Goal: Task Accomplishment & Management: Manage account settings

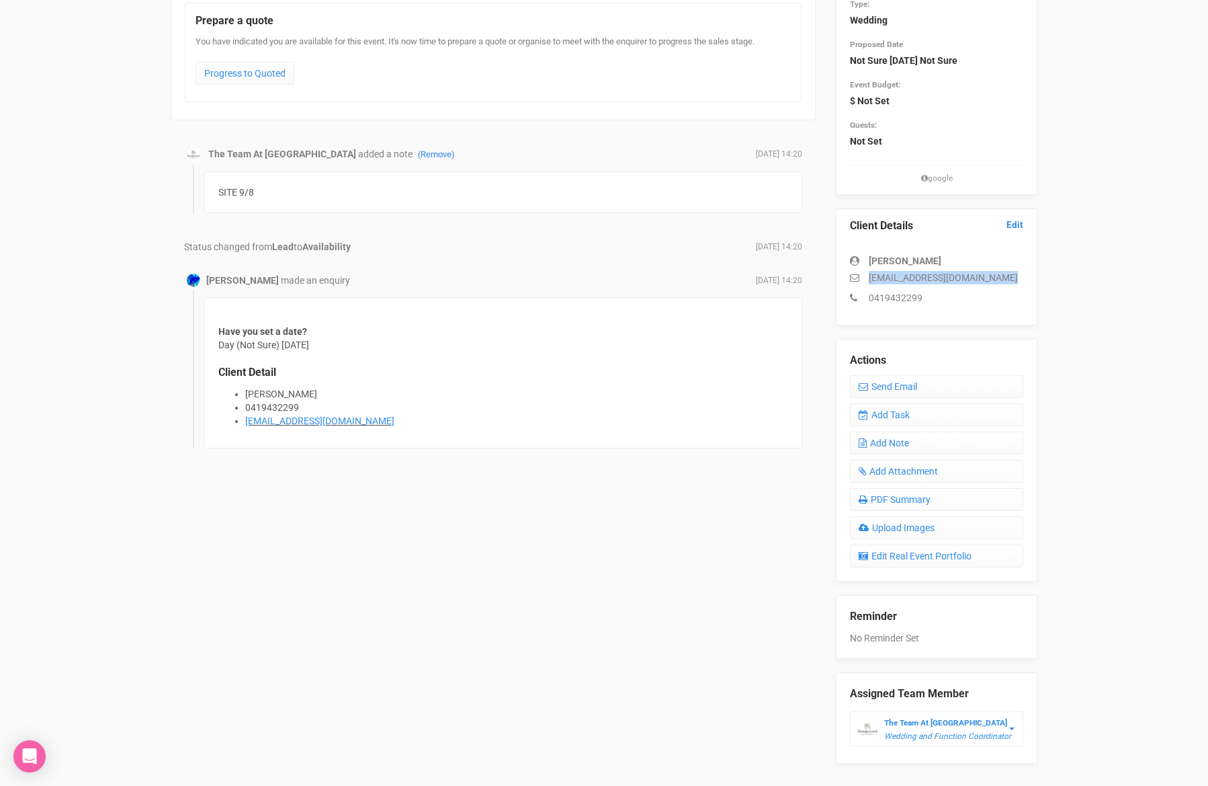
scroll to position [205, 0]
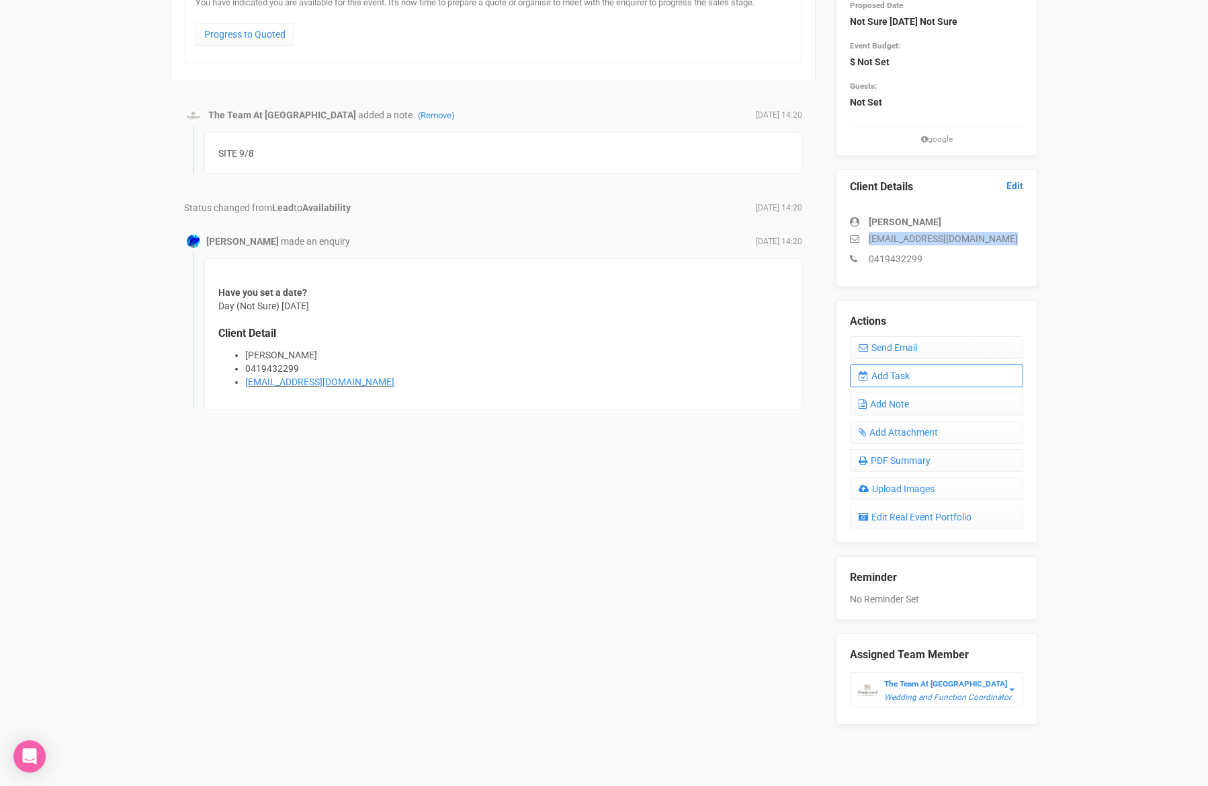
click at [915, 376] on link "Add Task" at bounding box center [936, 375] width 173 height 23
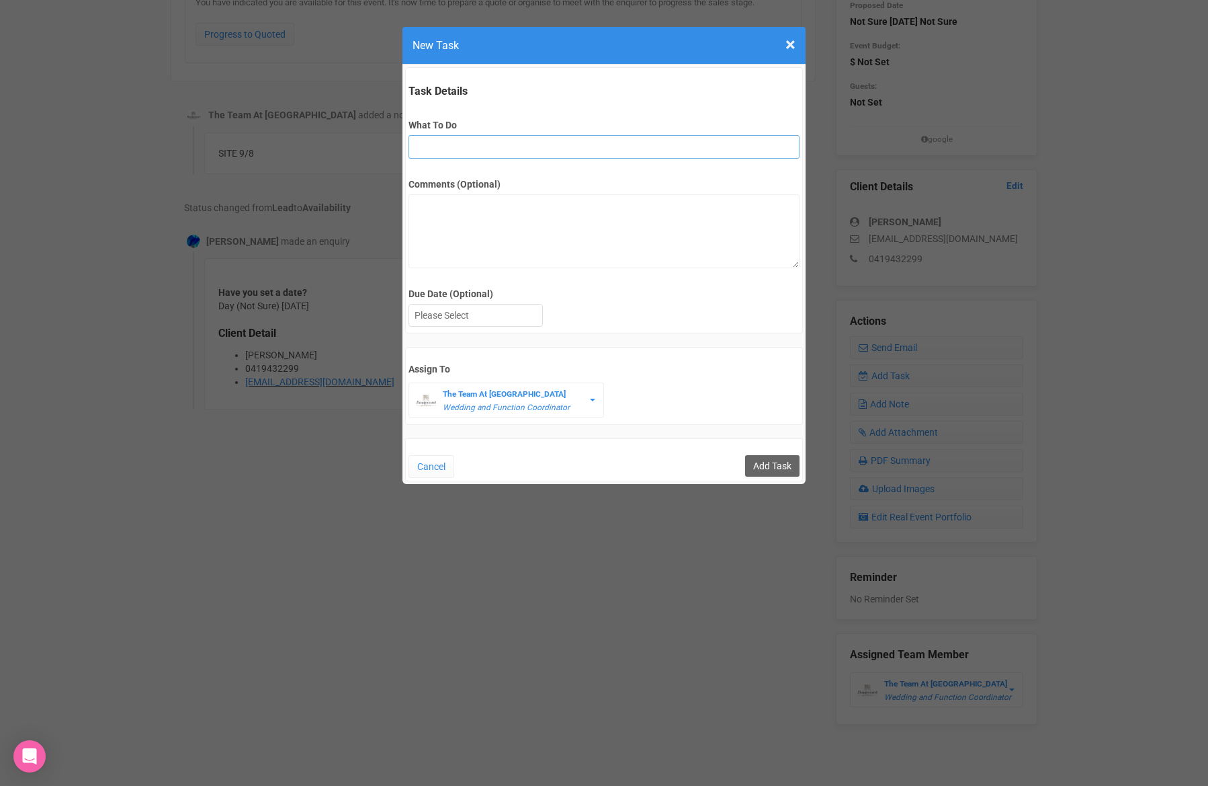
click at [457, 144] on input "What To Do" at bounding box center [604, 147] width 390 height 24
type input "2nd fu after site"
click at [503, 317] on div at bounding box center [475, 315] width 133 height 22
click at [776, 464] on input "Add Task" at bounding box center [772, 466] width 54 height 22
type input "Save"
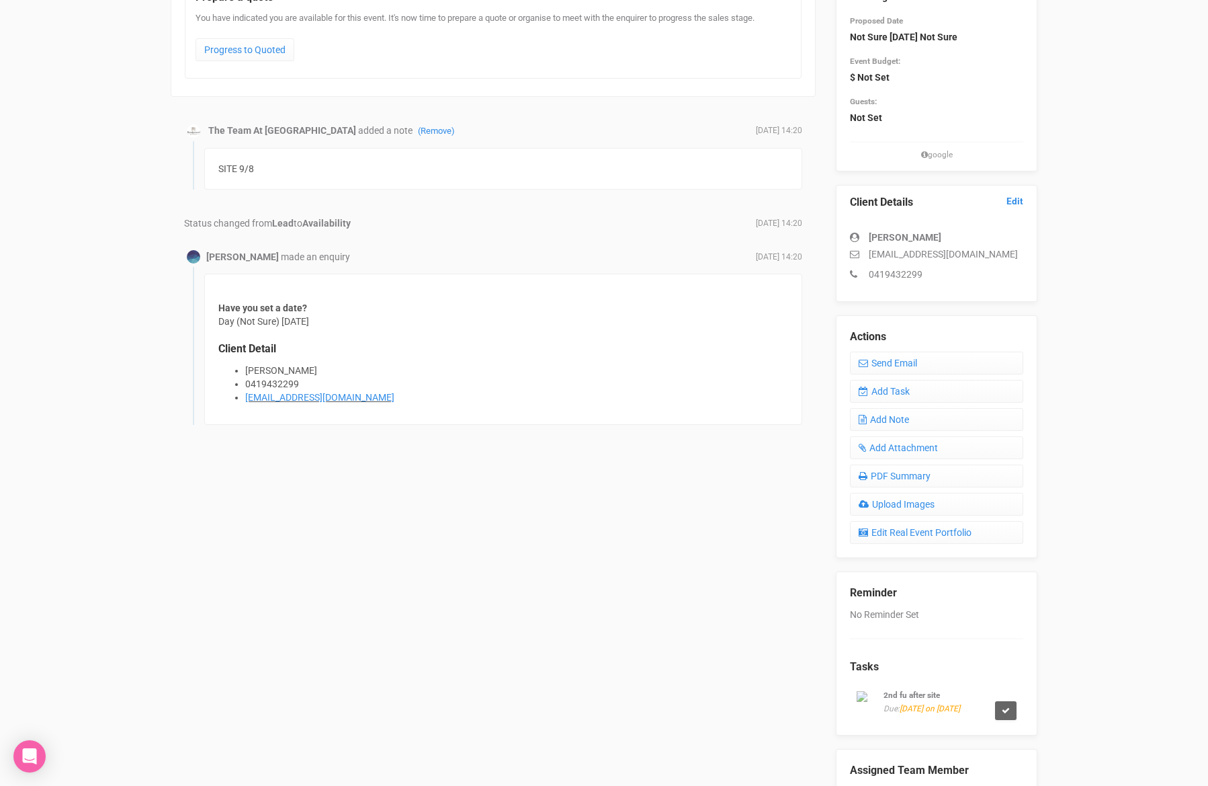
scroll to position [0, 0]
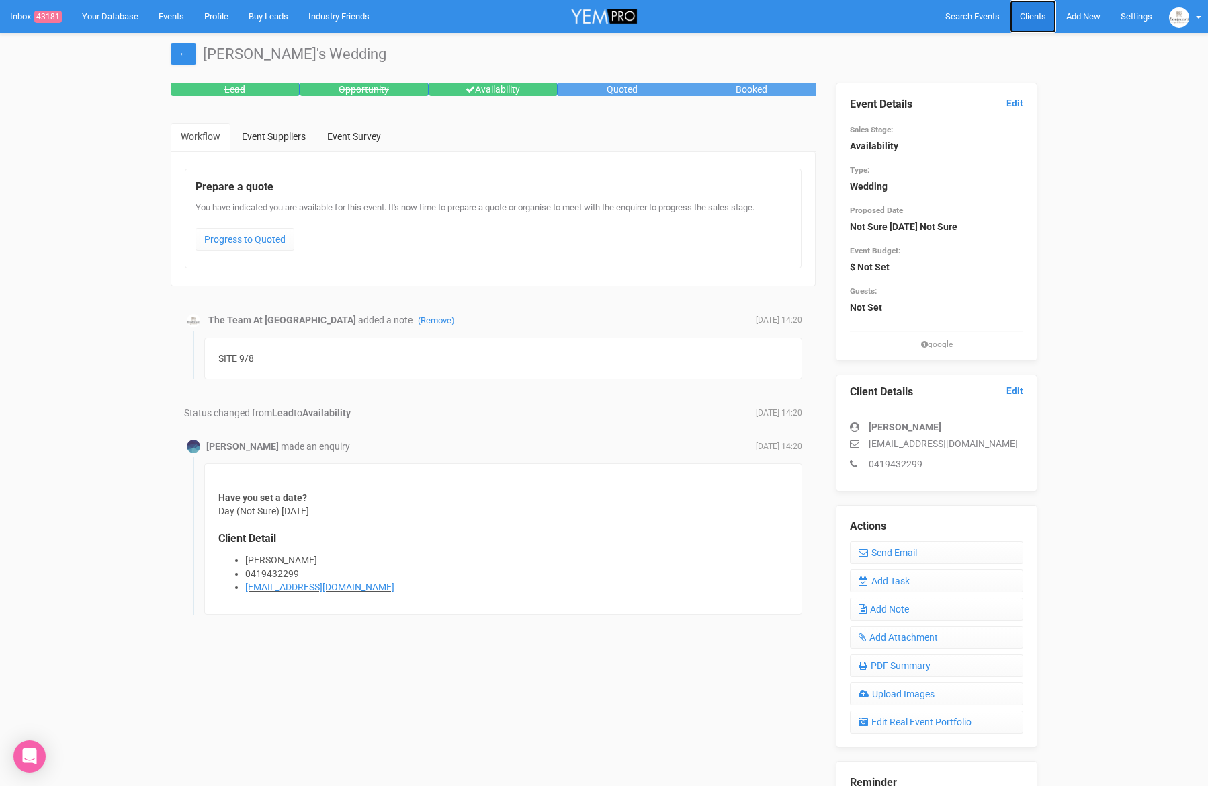
click at [1043, 13] on span "Clients" at bounding box center [1033, 16] width 26 height 10
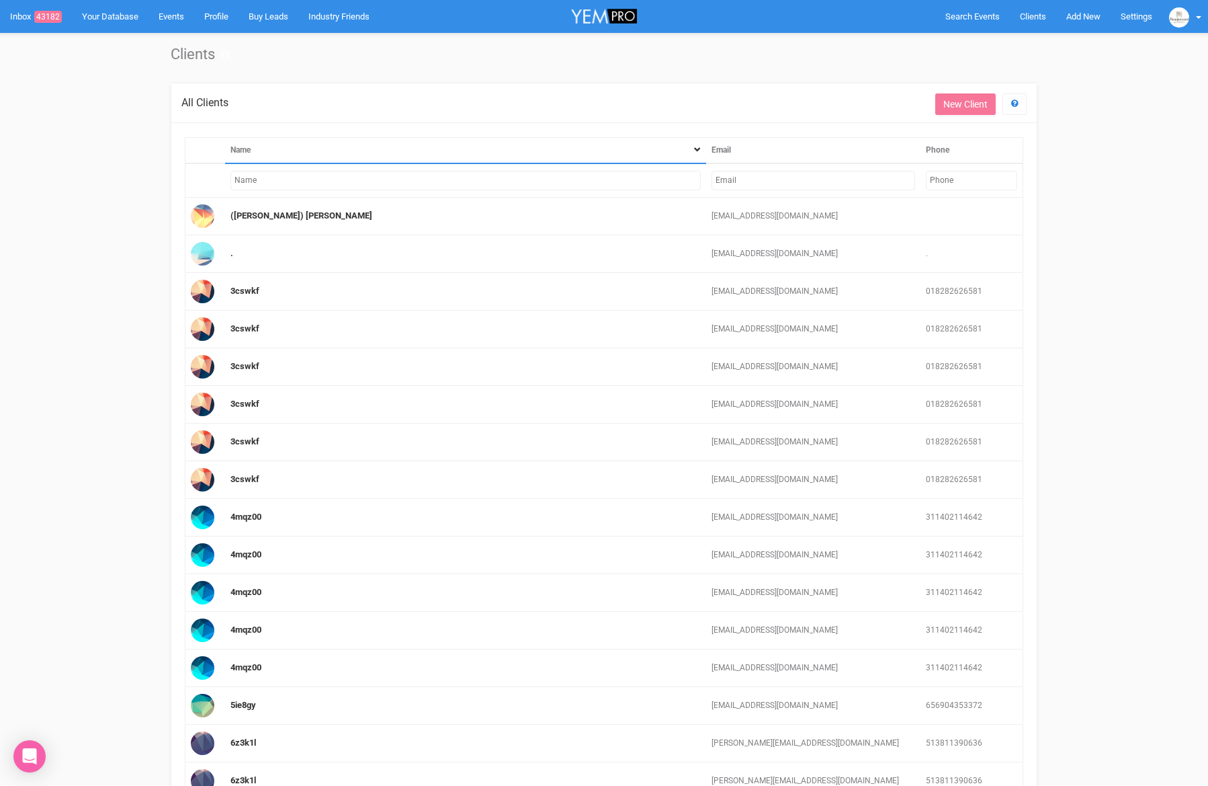
click at [541, 184] on input "text" at bounding box center [466, 180] width 470 height 19
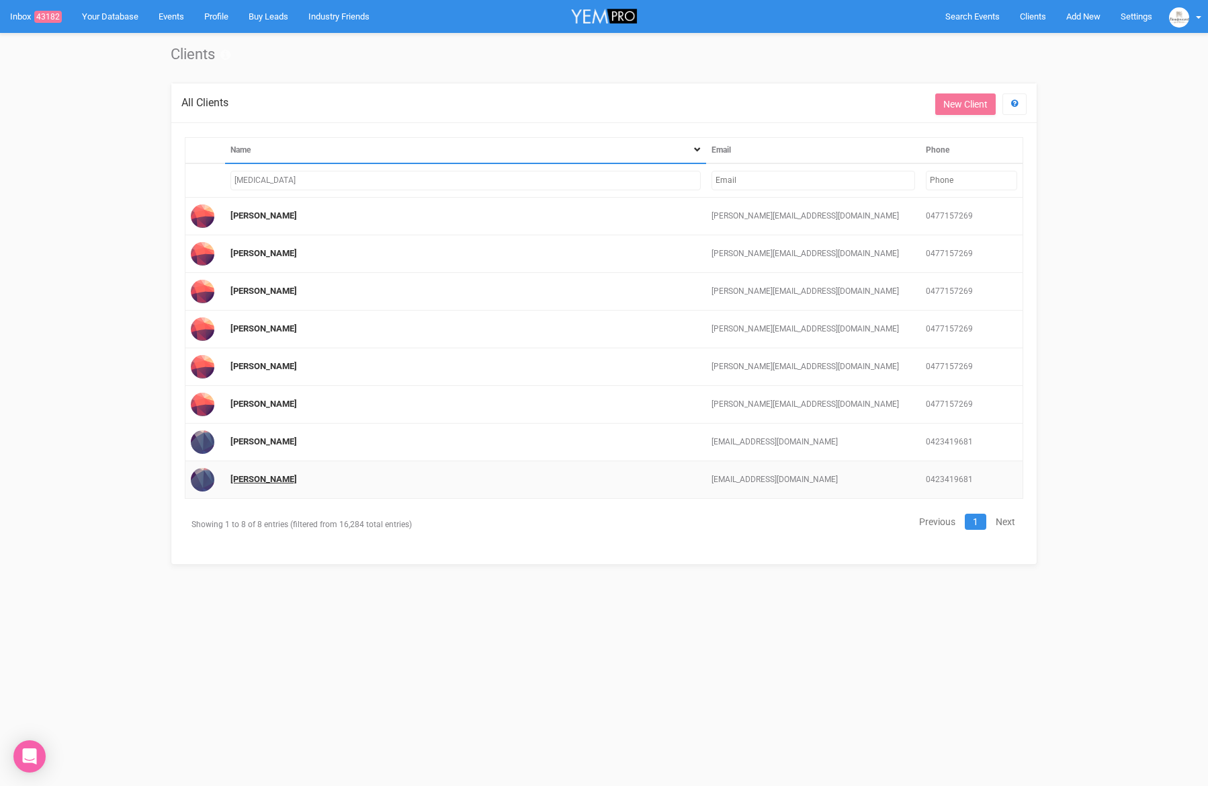
type input "[MEDICAL_DATA]"
click at [240, 480] on link "[PERSON_NAME]" at bounding box center [264, 479] width 67 height 10
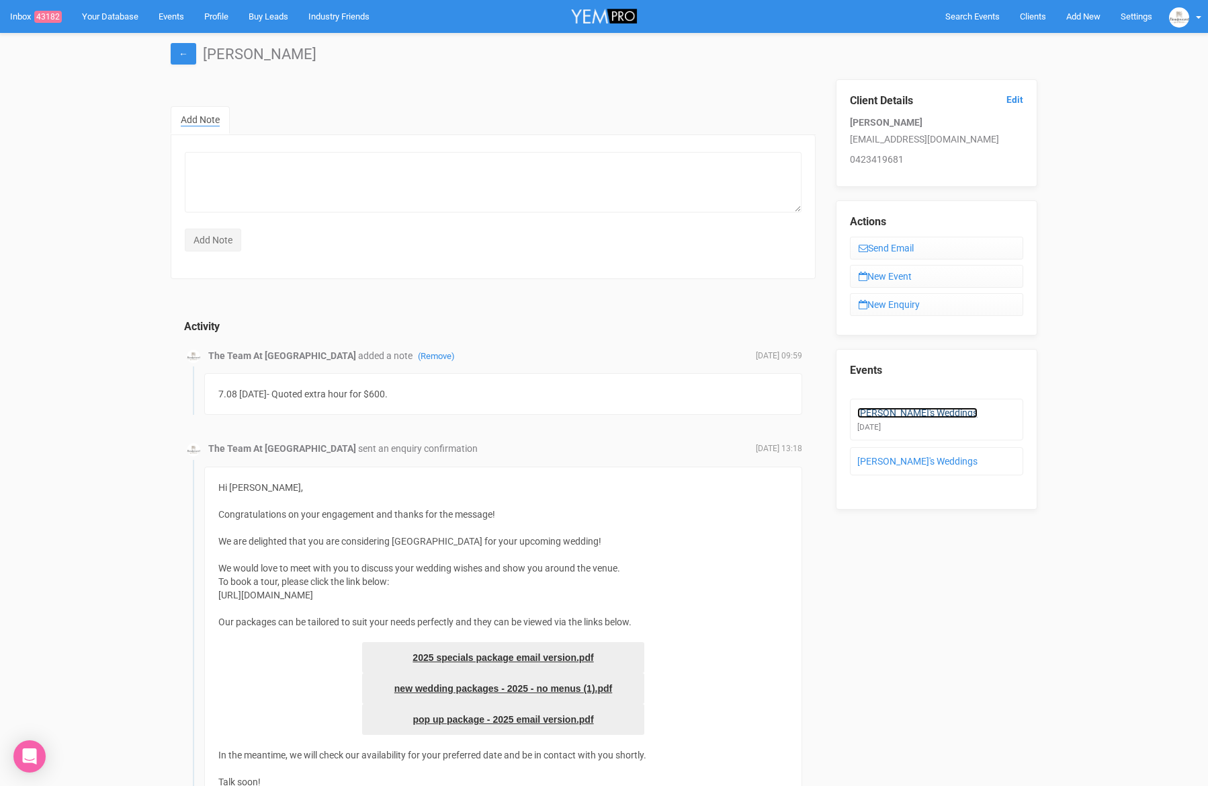
click at [891, 415] on link "[PERSON_NAME]'s Weddings" at bounding box center [918, 412] width 120 height 11
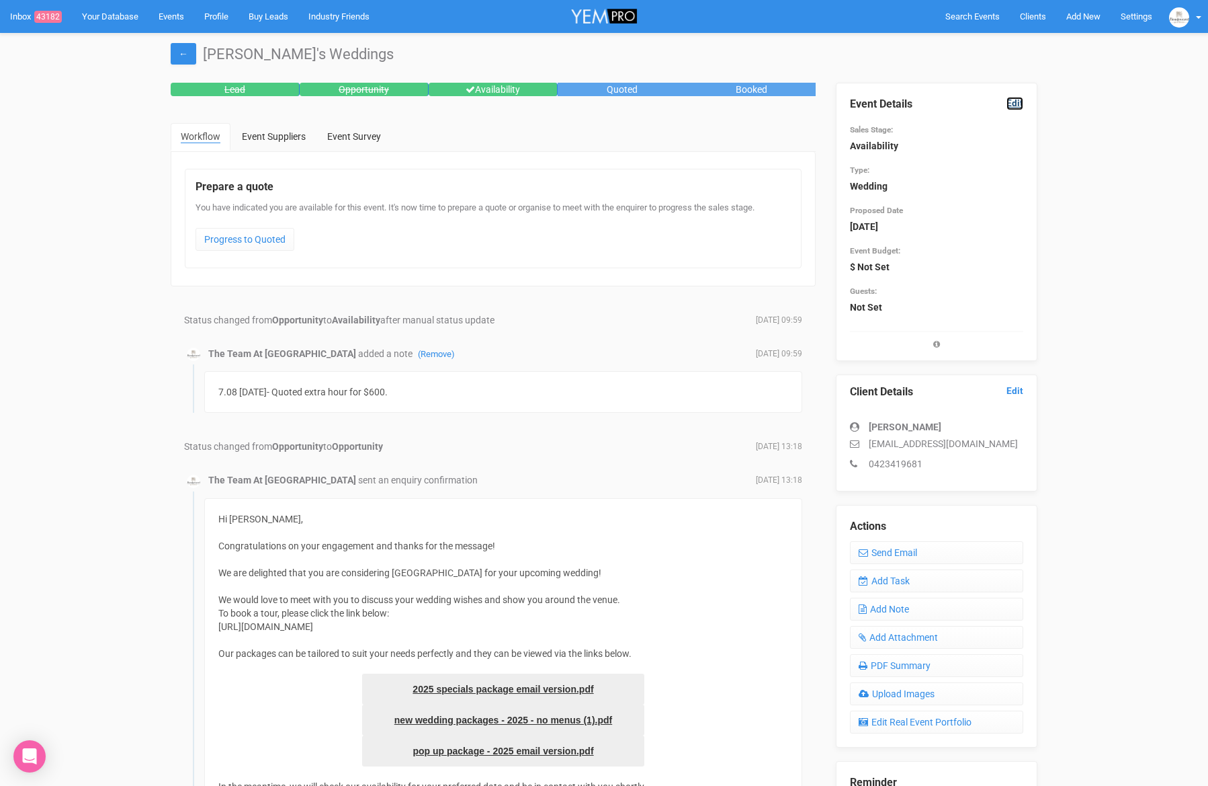
click at [1022, 105] on link "Edit" at bounding box center [1015, 103] width 17 height 13
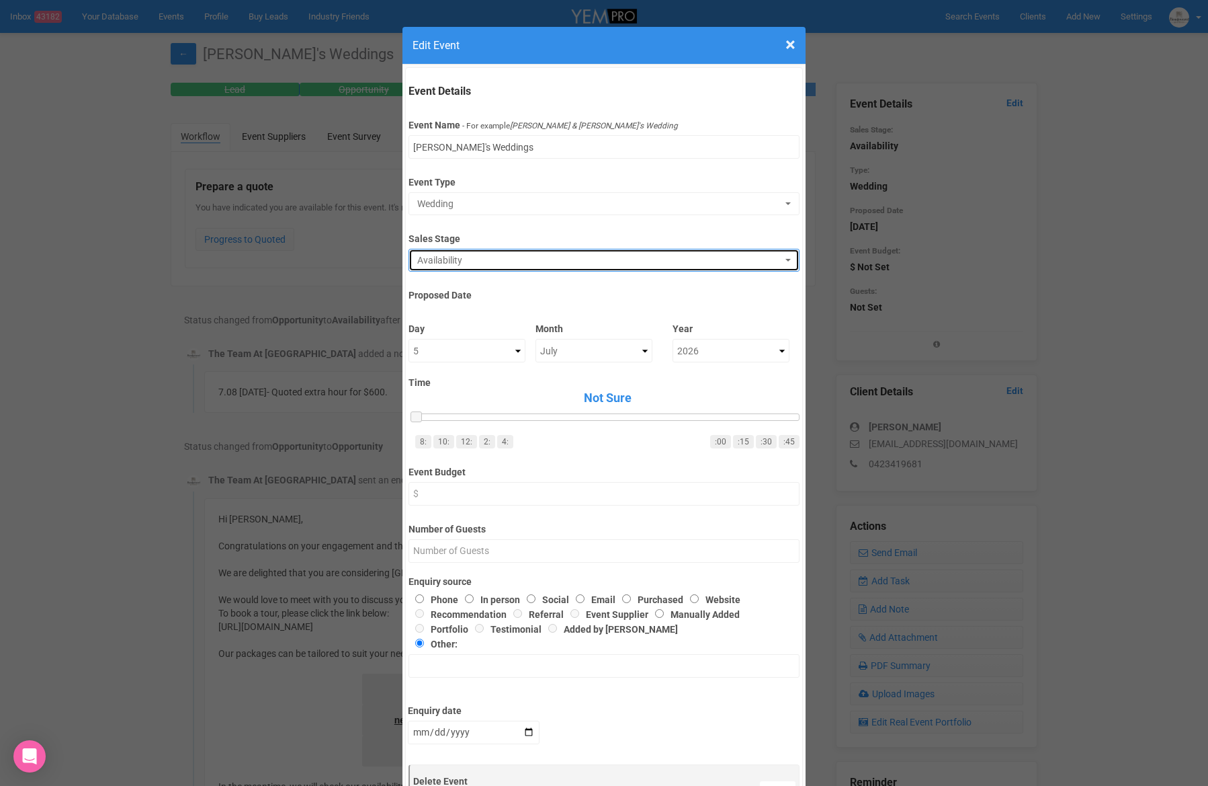
click at [494, 269] on button "Availability" at bounding box center [604, 260] width 390 height 23
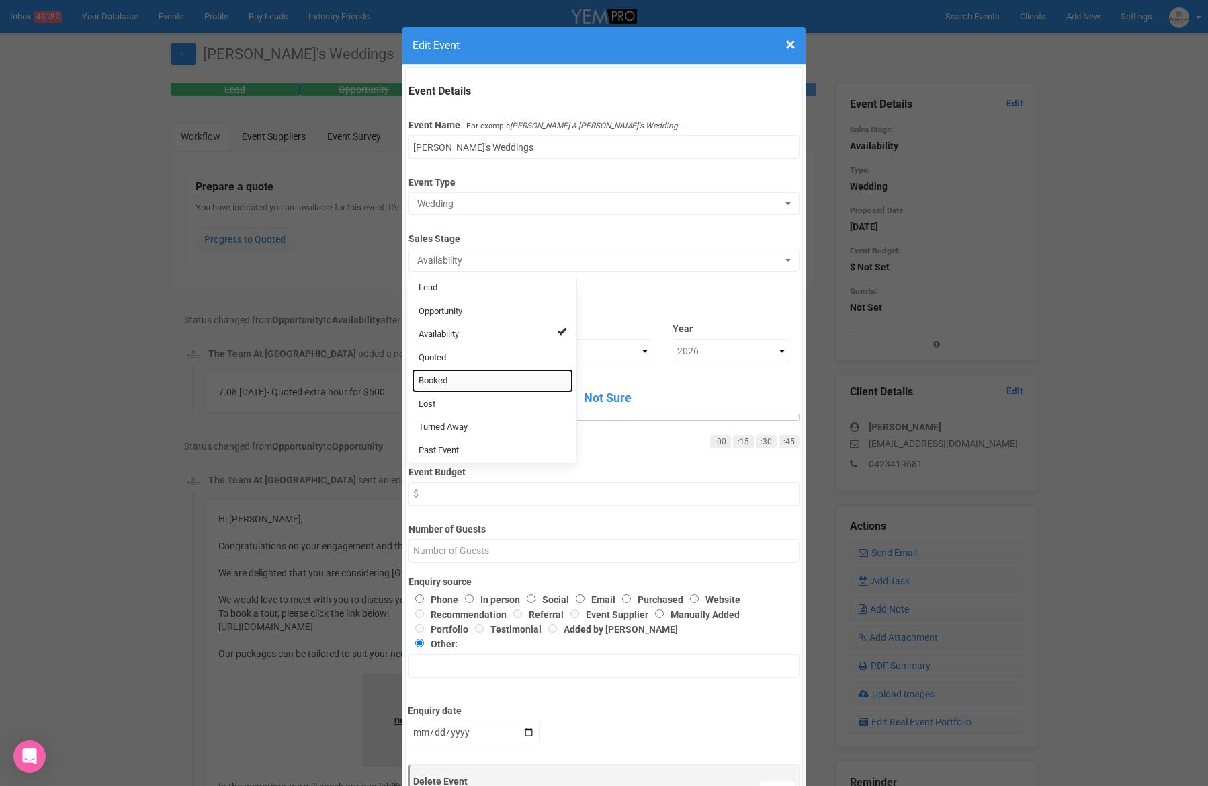
click at [440, 384] on span "Booked" at bounding box center [433, 380] width 29 height 13
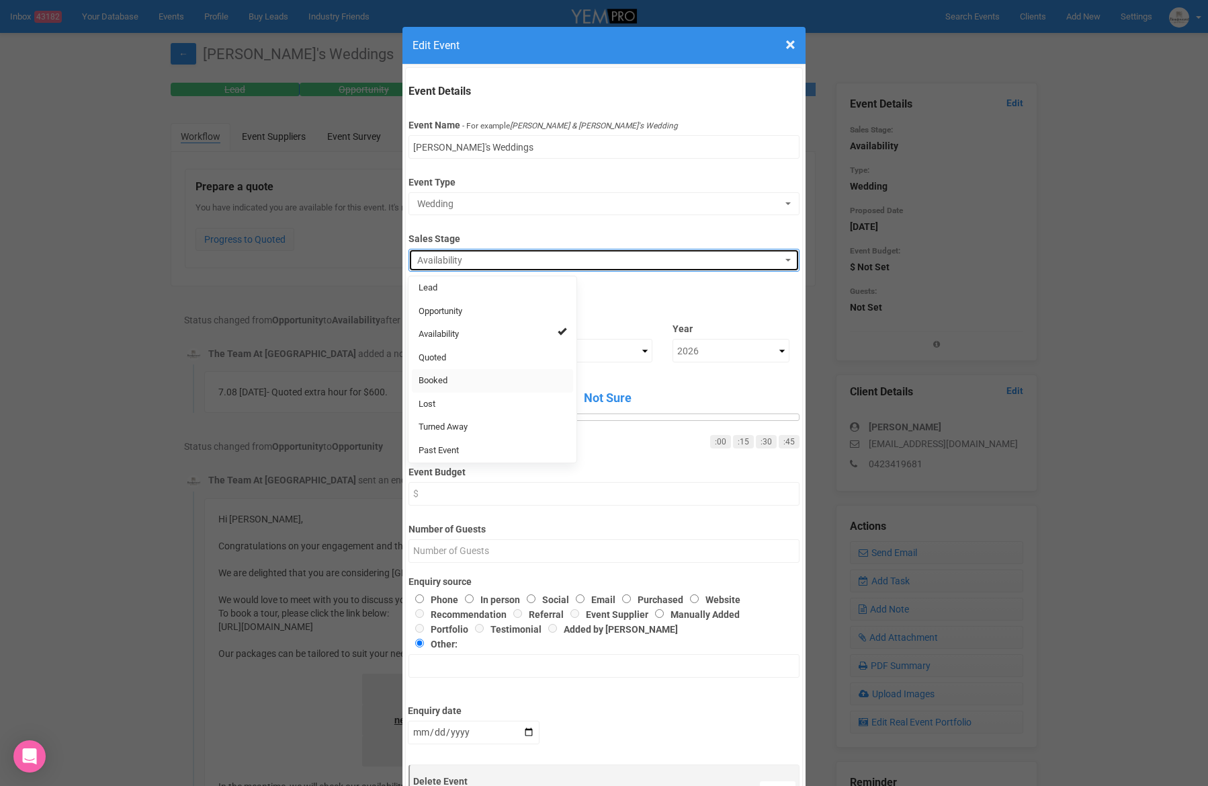
select select "2"
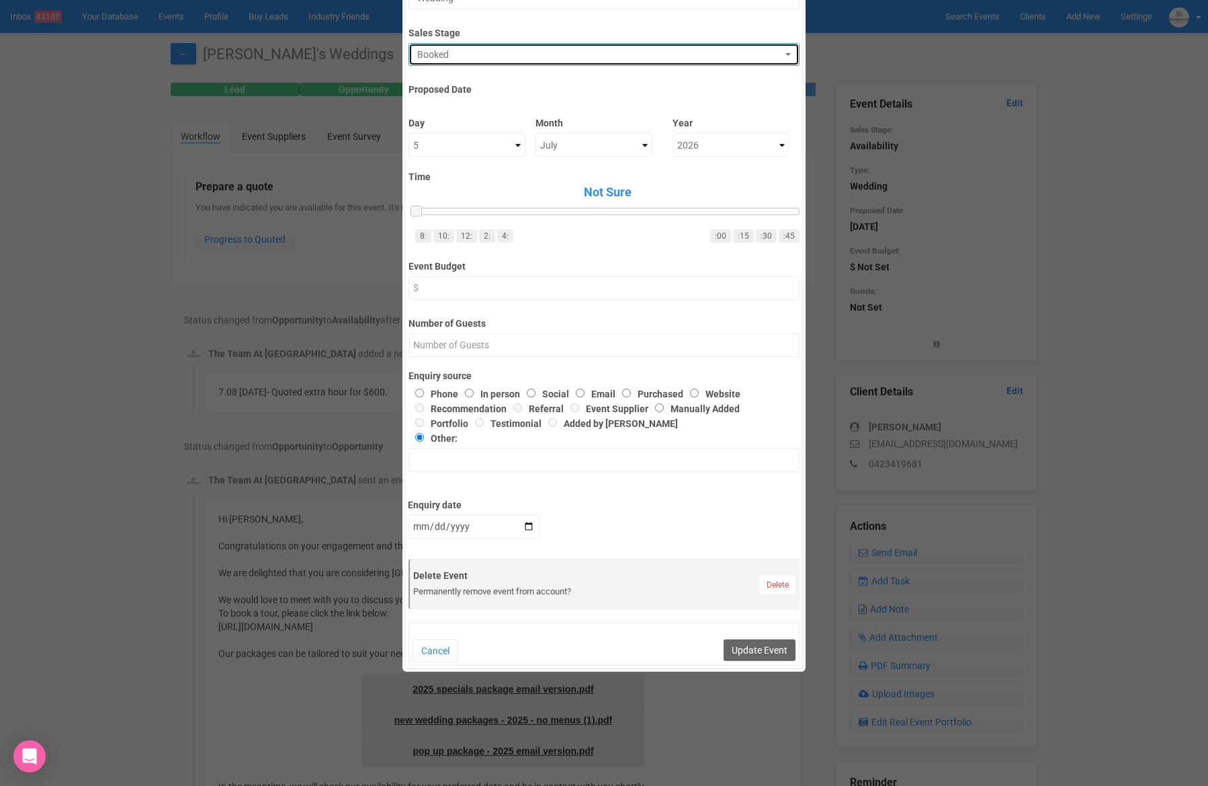
scroll to position [208, 0]
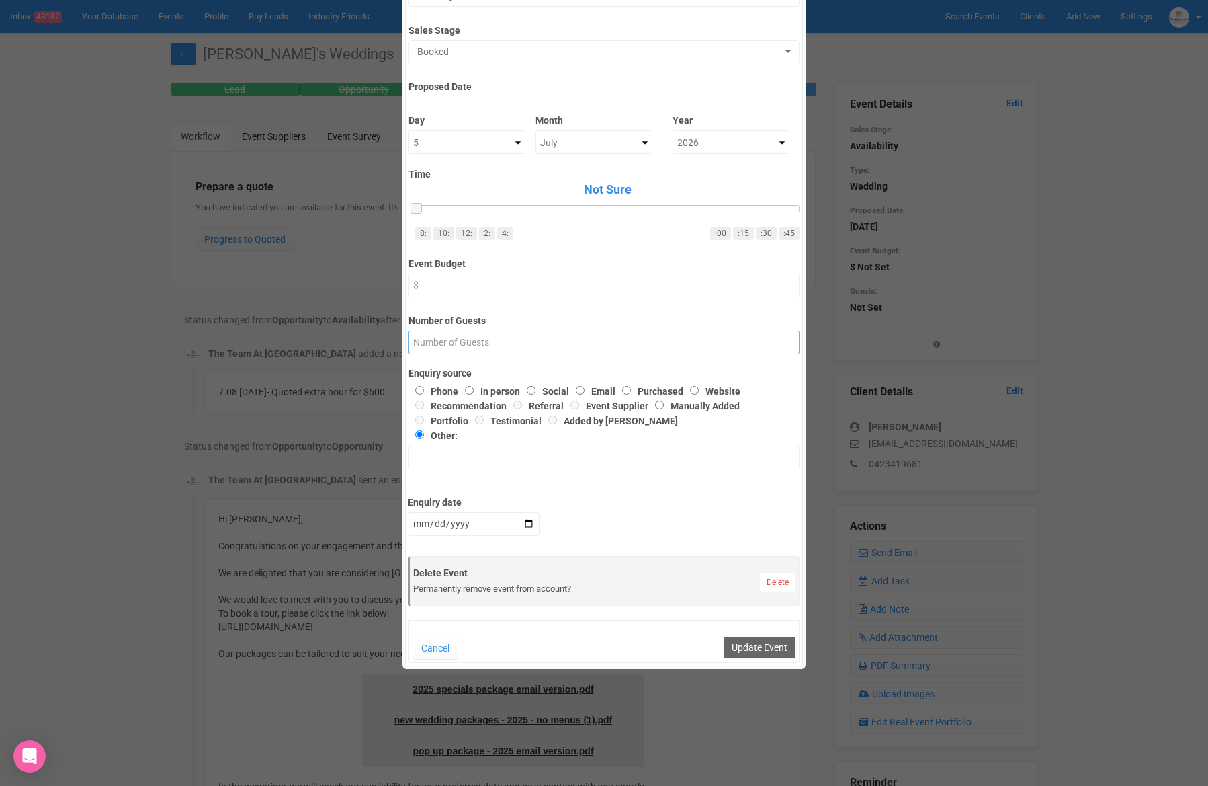
click at [566, 341] on input "Number of Guests" at bounding box center [604, 343] width 390 height 24
type input "100"
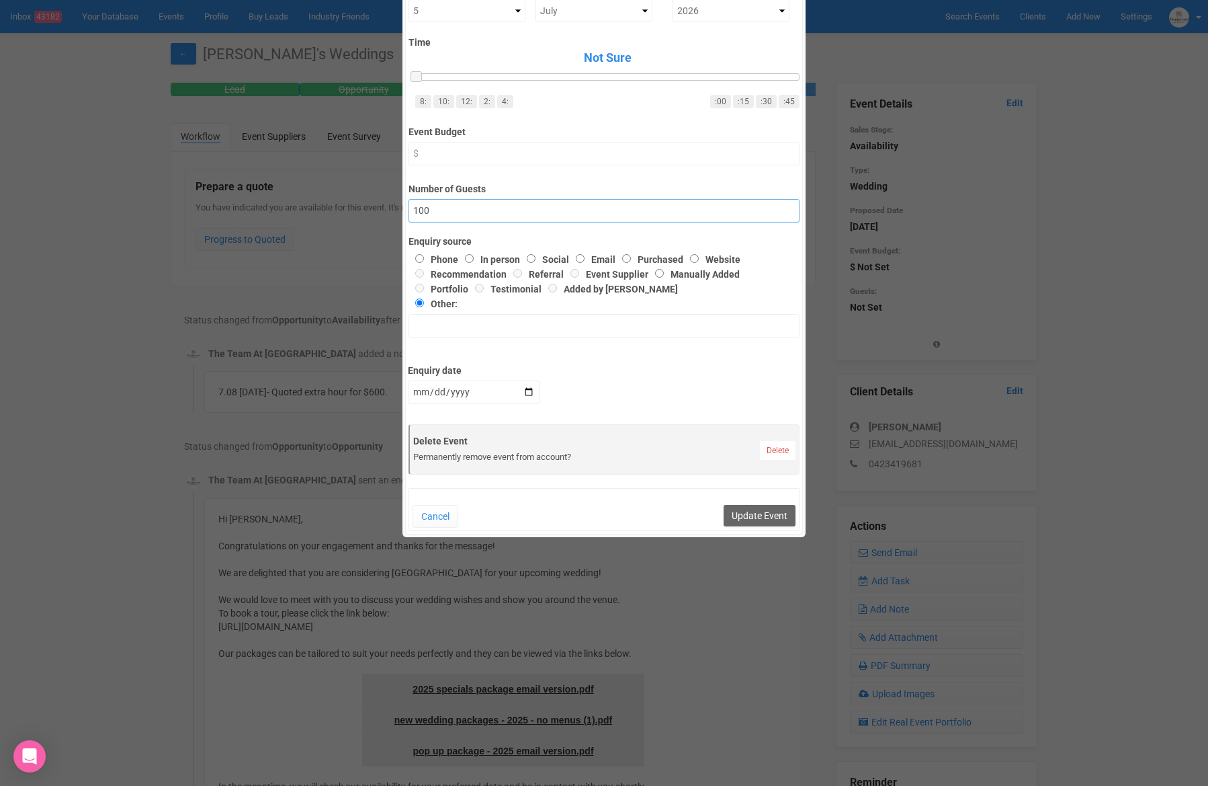
scroll to position [343, 0]
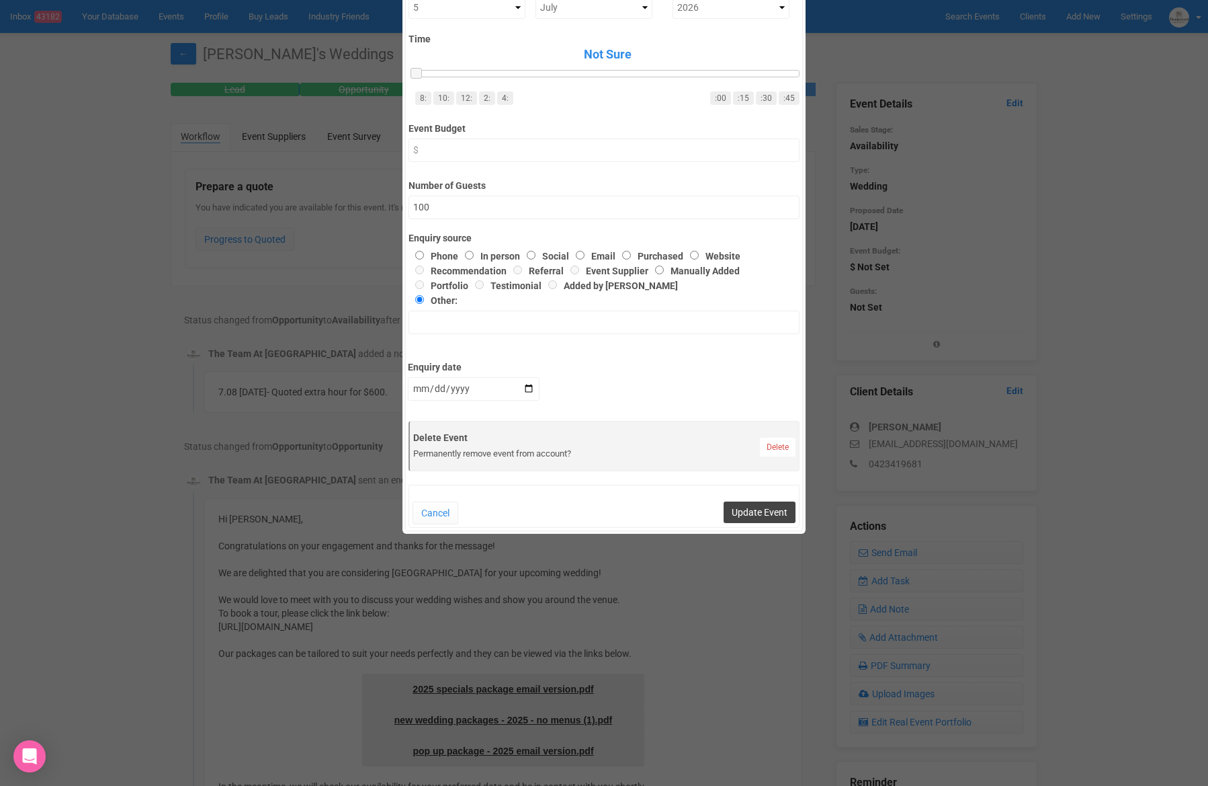
click at [764, 514] on button "Update Event" at bounding box center [760, 512] width 72 height 22
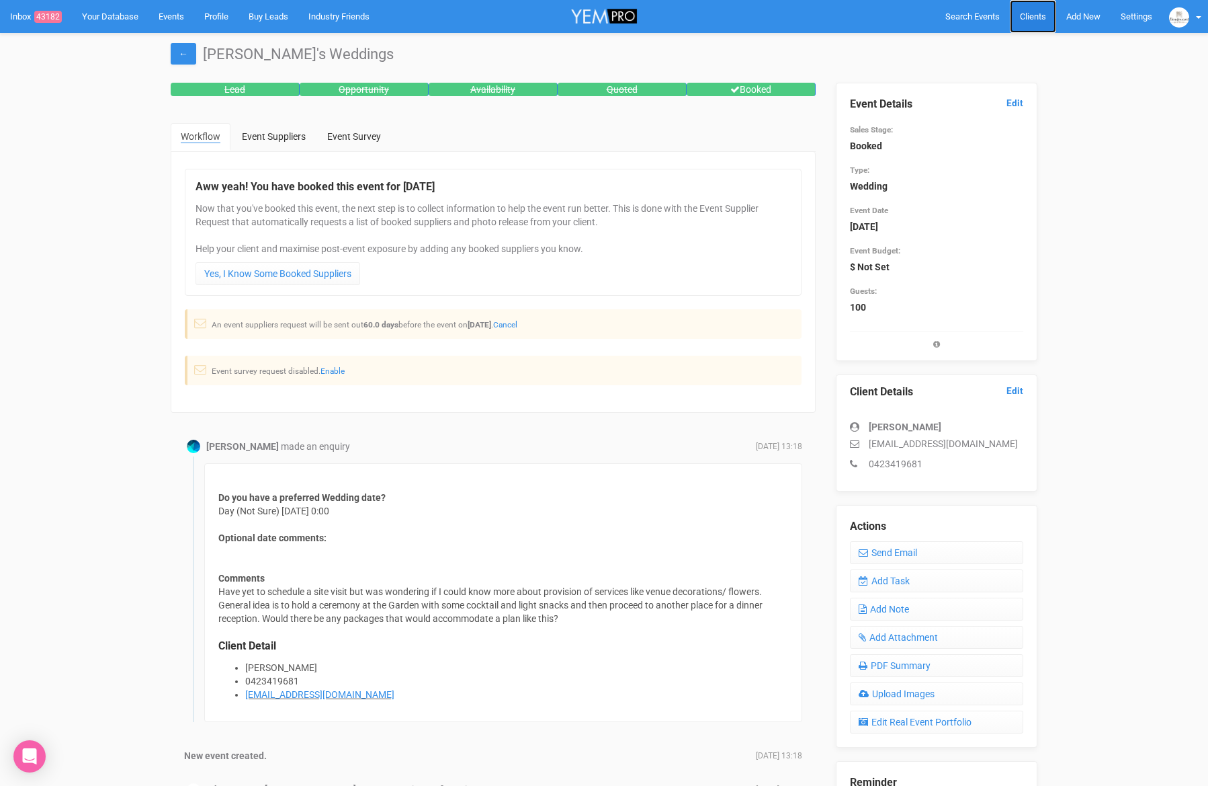
click at [1037, 19] on span "Clients" at bounding box center [1033, 16] width 26 height 10
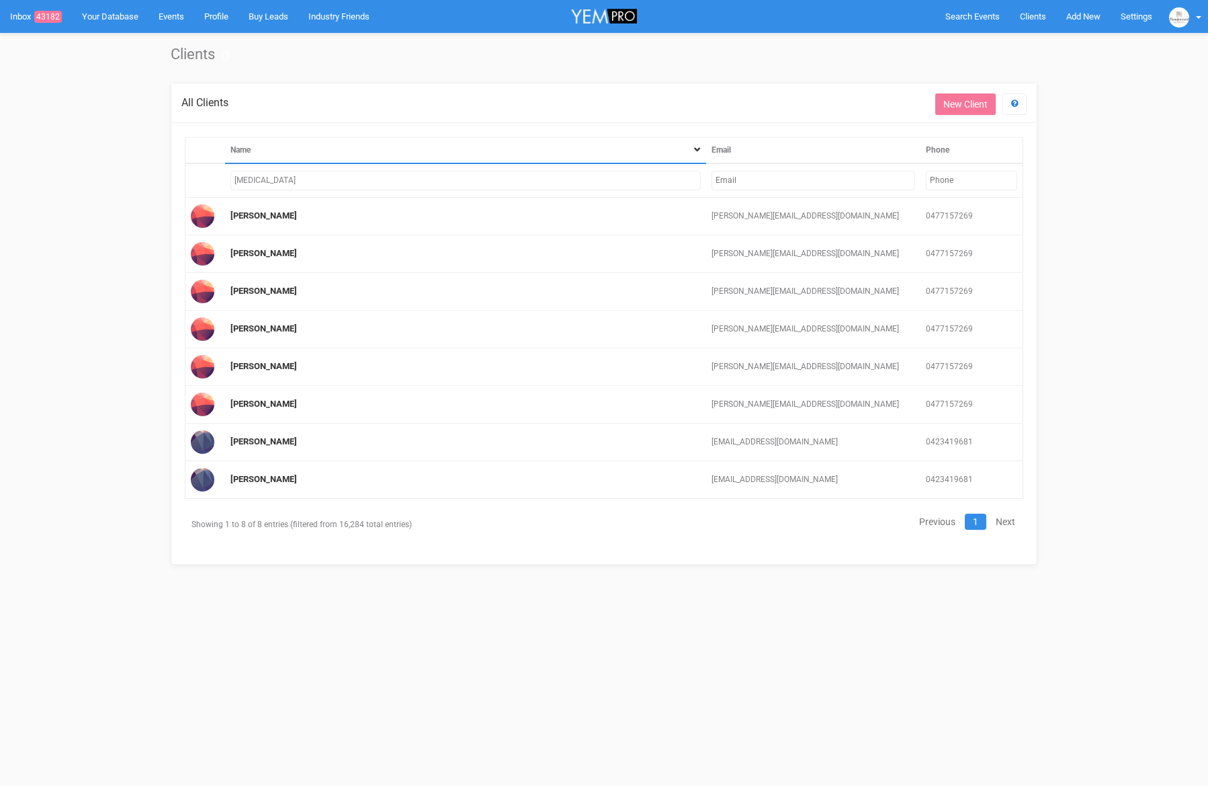
click at [257, 184] on input "[MEDICAL_DATA]" at bounding box center [466, 180] width 470 height 19
drag, startPoint x: 260, startPoint y: 182, endPoint x: 212, endPoint y: 173, distance: 49.2
click at [212, 173] on tr "[MEDICAL_DATA]" at bounding box center [604, 180] width 838 height 34
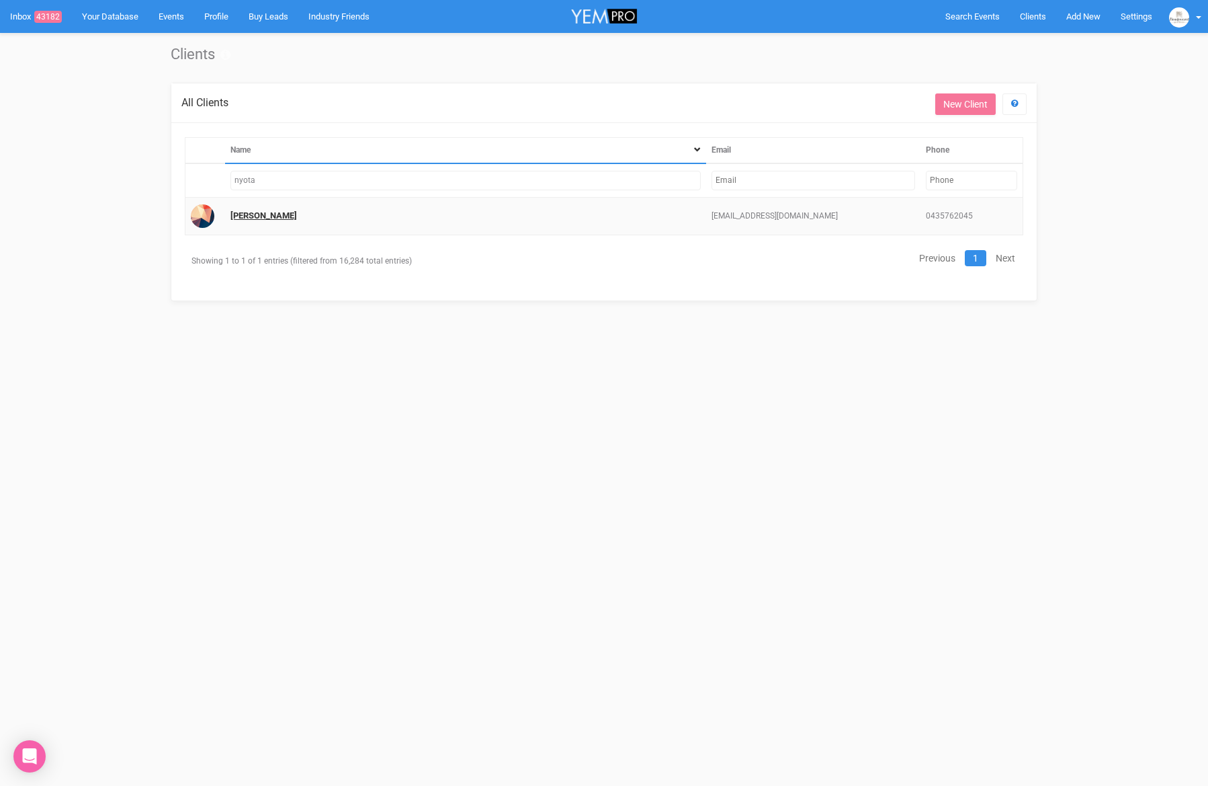
type input "nyota"
click at [235, 212] on link "[PERSON_NAME]" at bounding box center [264, 215] width 67 height 10
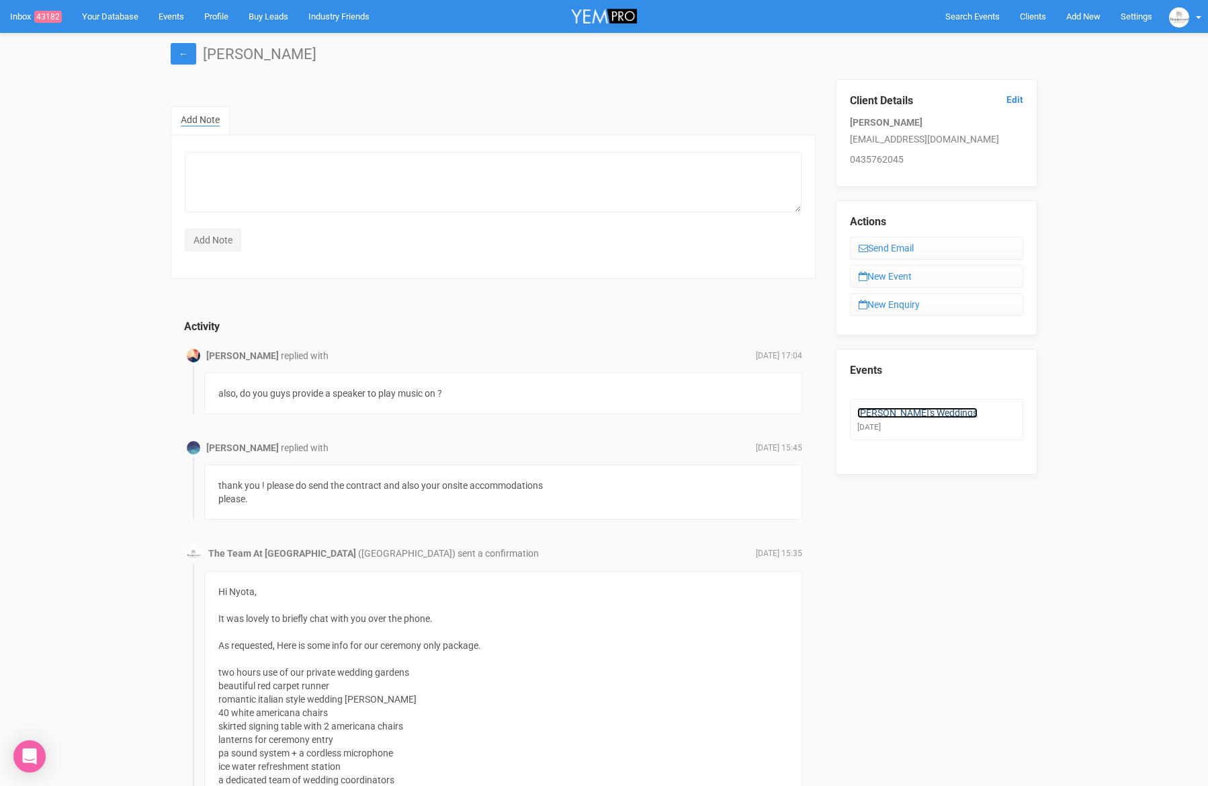
click at [919, 411] on link "[PERSON_NAME]'s Weddings" at bounding box center [918, 412] width 120 height 11
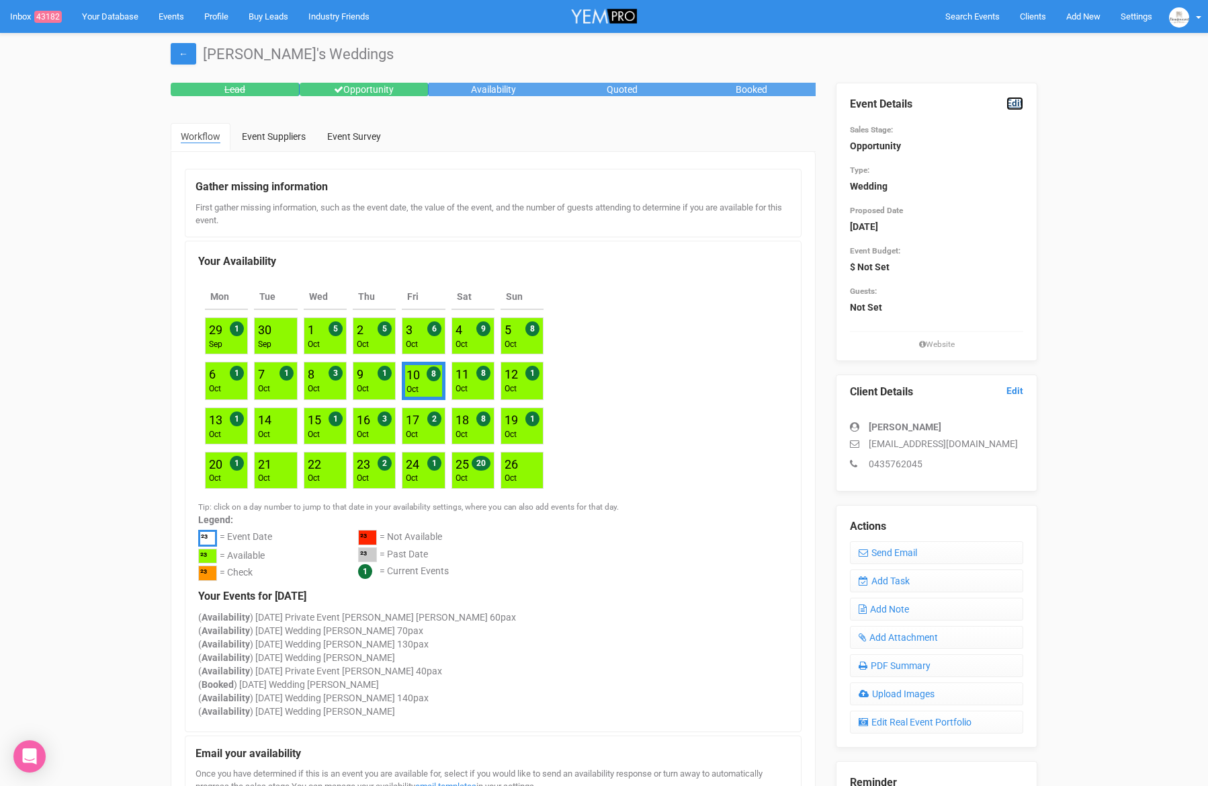
click at [1020, 105] on link "Edit" at bounding box center [1015, 103] width 17 height 13
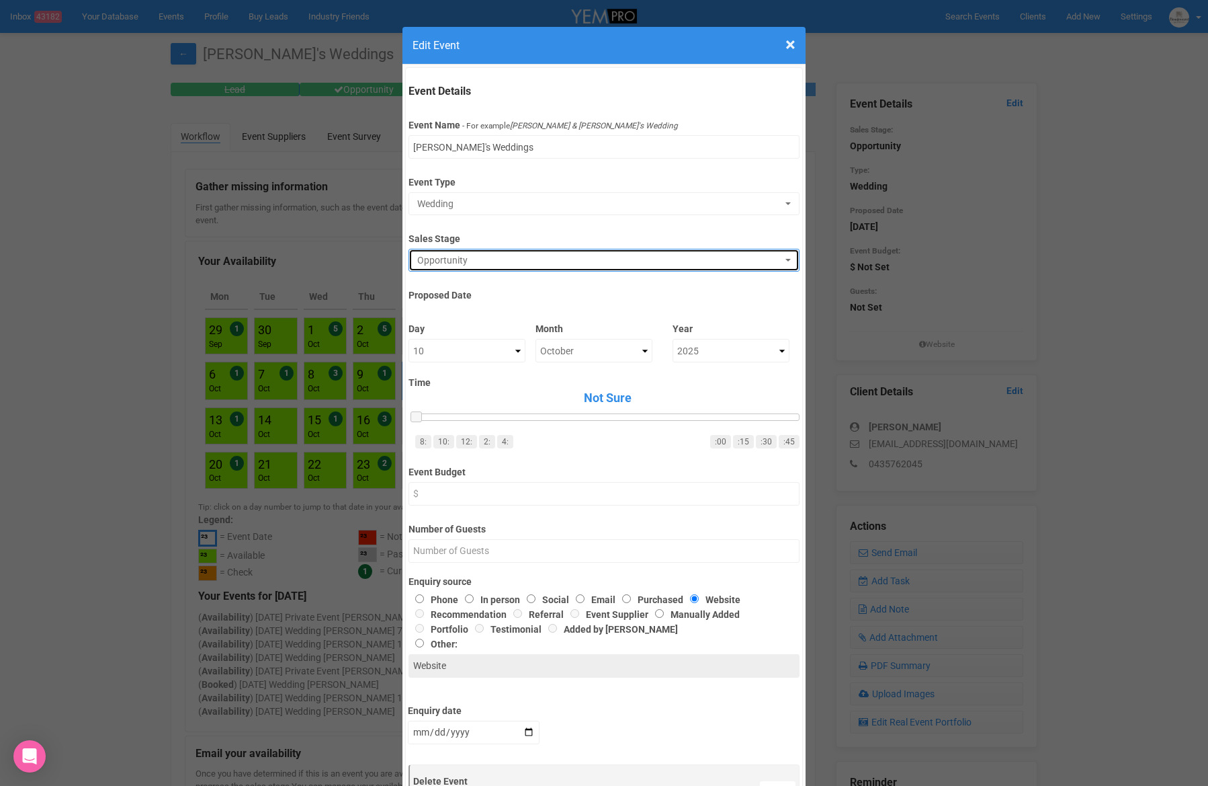
click at [483, 256] on span "Opportunity" at bounding box center [599, 259] width 364 height 13
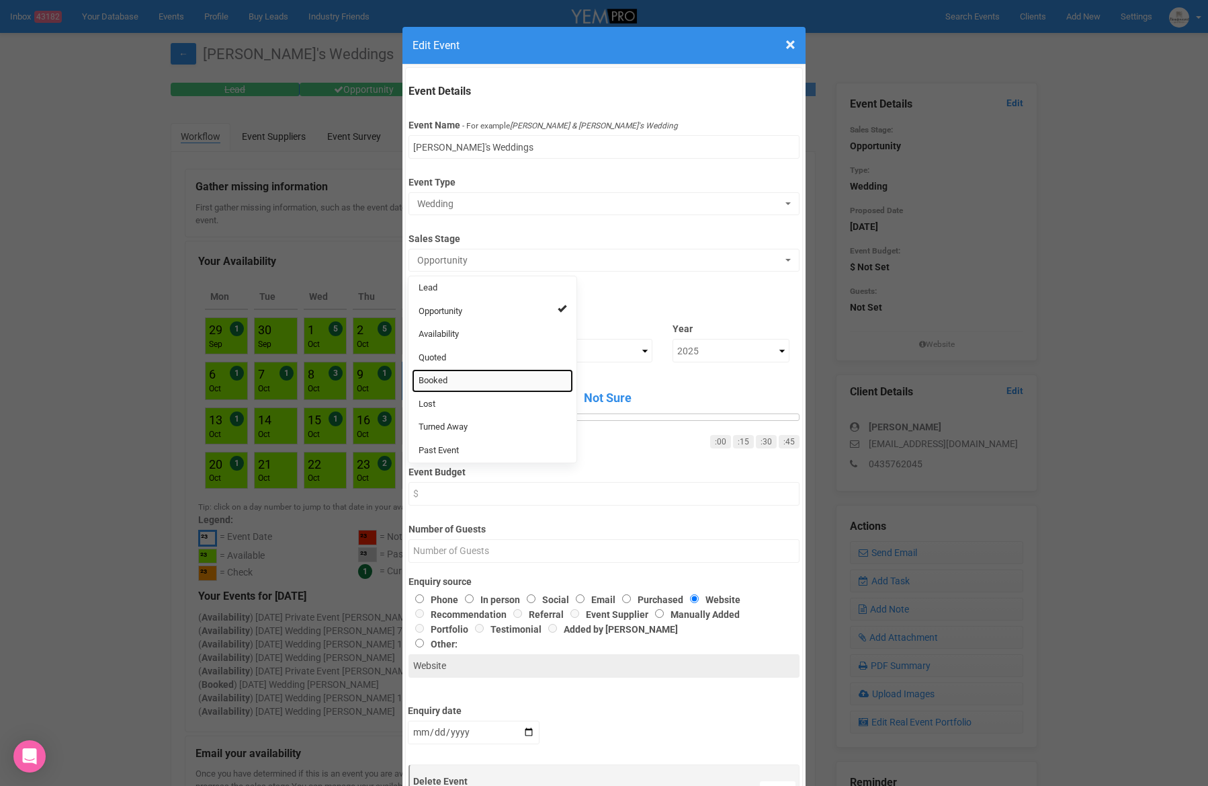
click at [464, 381] on link "Booked" at bounding box center [492, 381] width 161 height 24
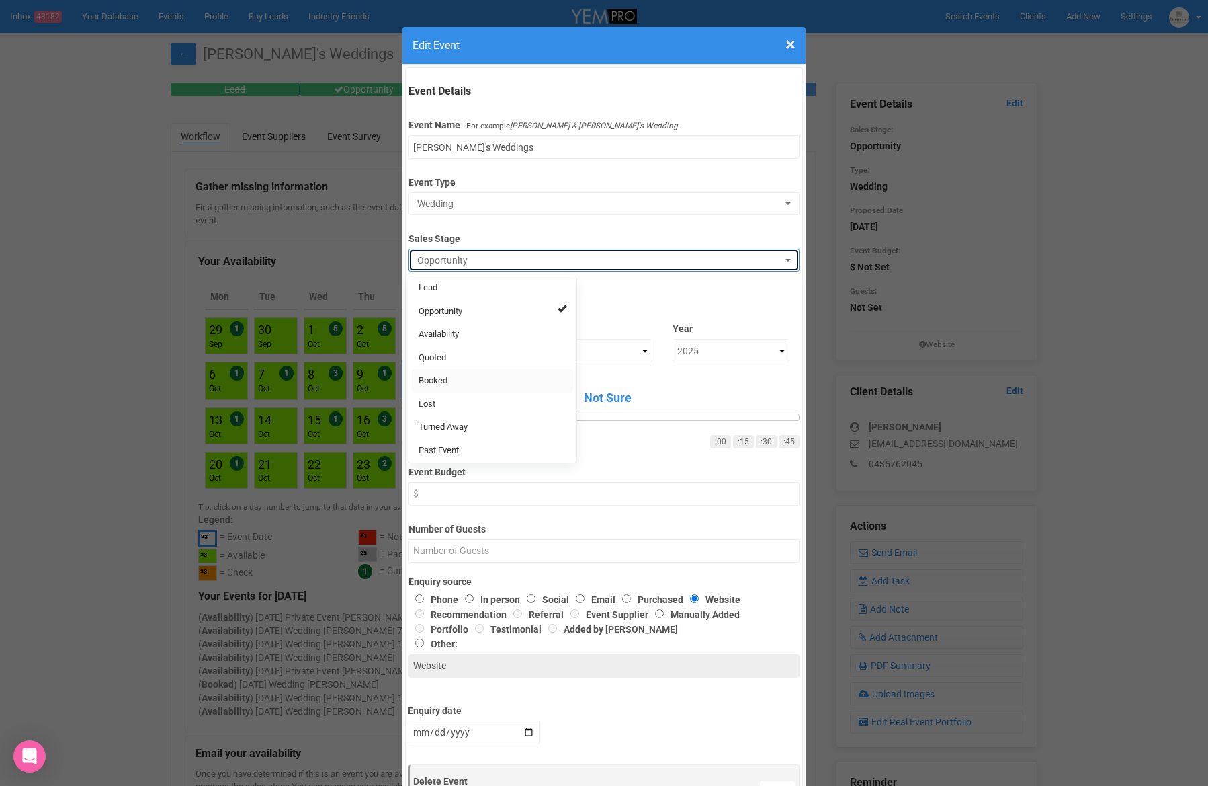
select select "2"
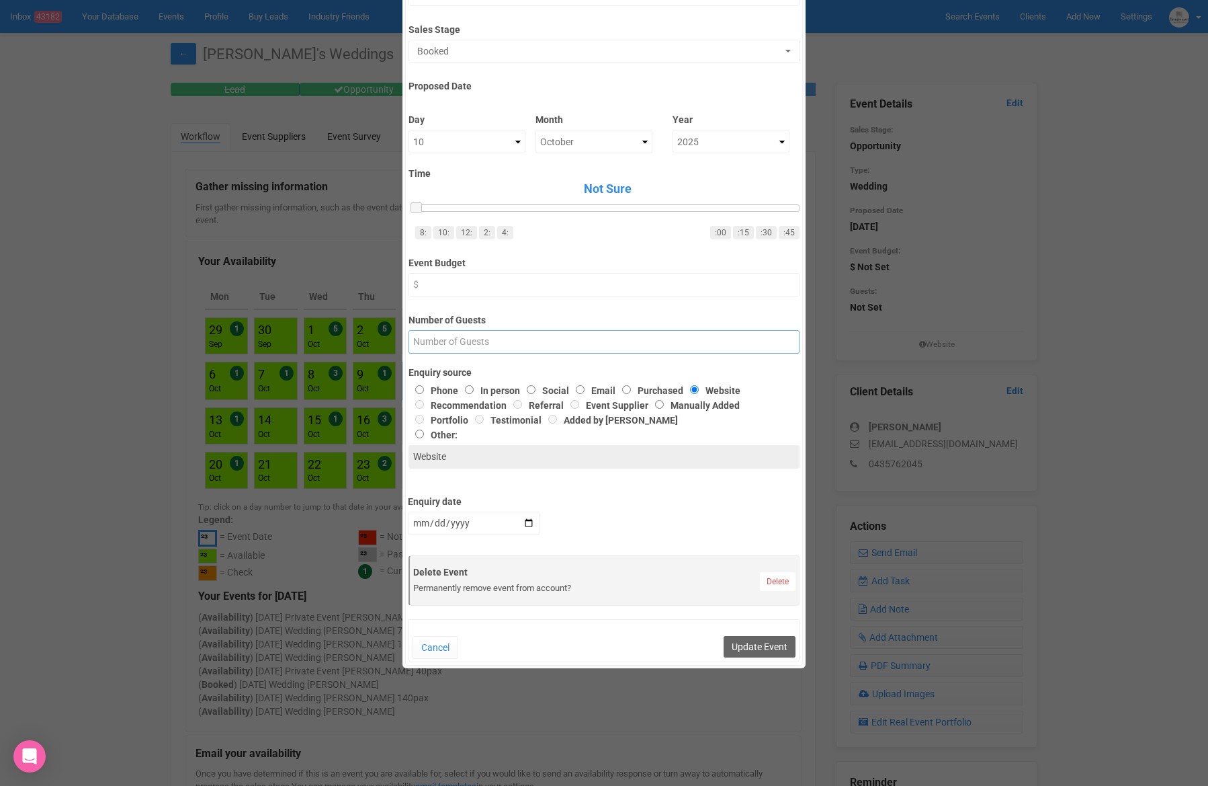
click at [514, 340] on input "Number of Guests" at bounding box center [604, 342] width 390 height 24
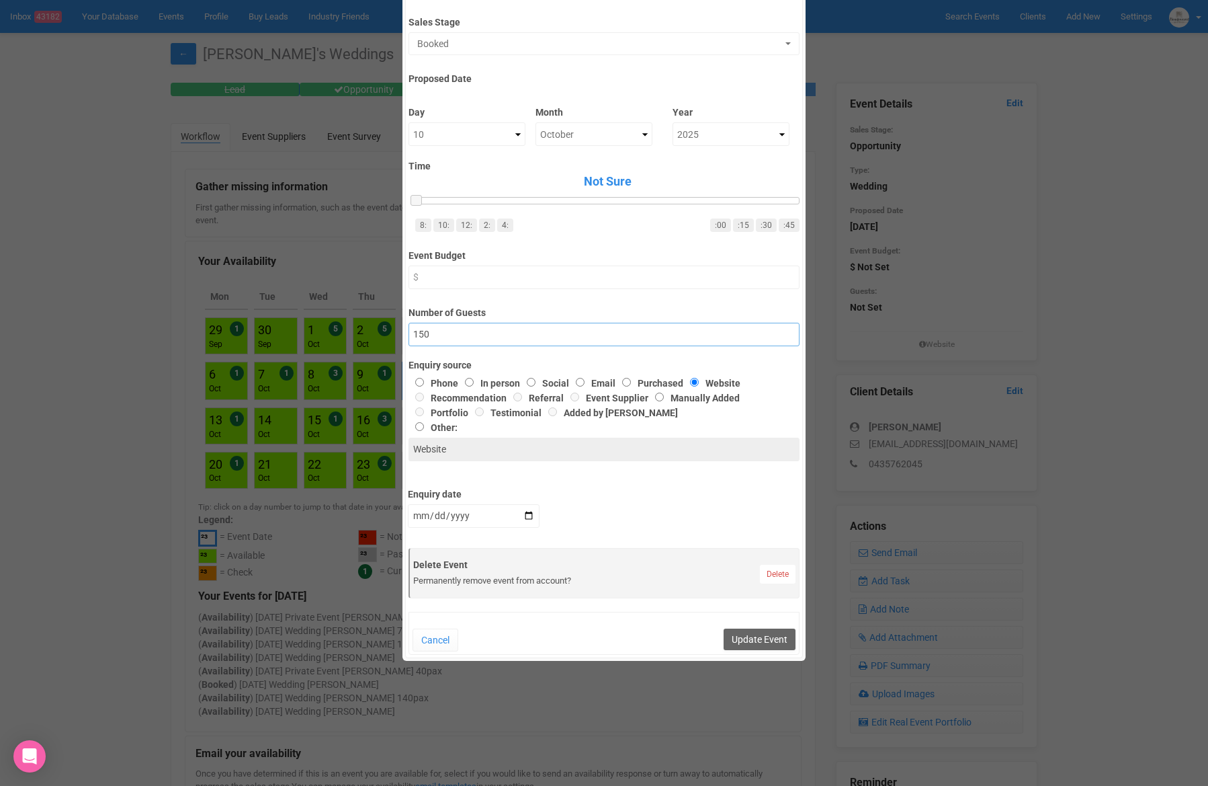
scroll to position [221, 0]
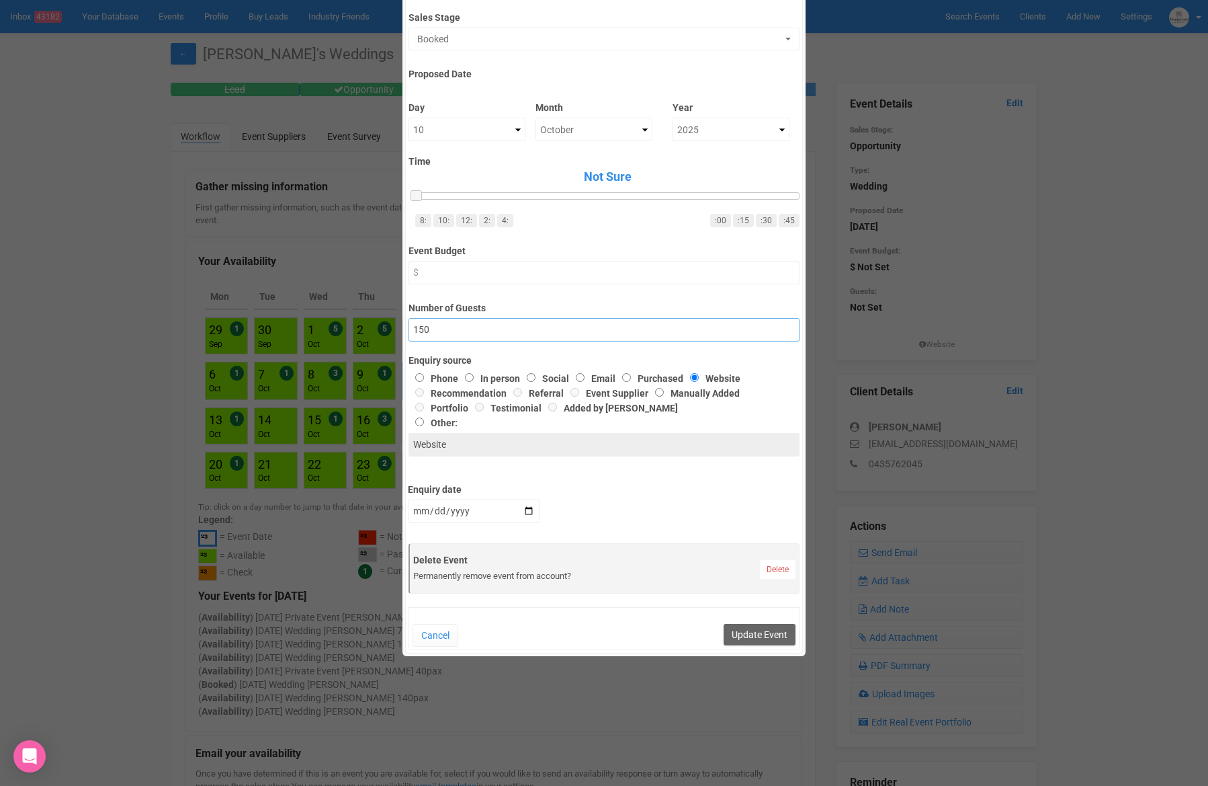
type input "150"
click at [422, 376] on input "Phone" at bounding box center [419, 377] width 9 height 9
radio input "true"
type input "Phone"
click at [754, 638] on button "Update Event" at bounding box center [760, 635] width 72 height 22
